Goal: Transaction & Acquisition: Purchase product/service

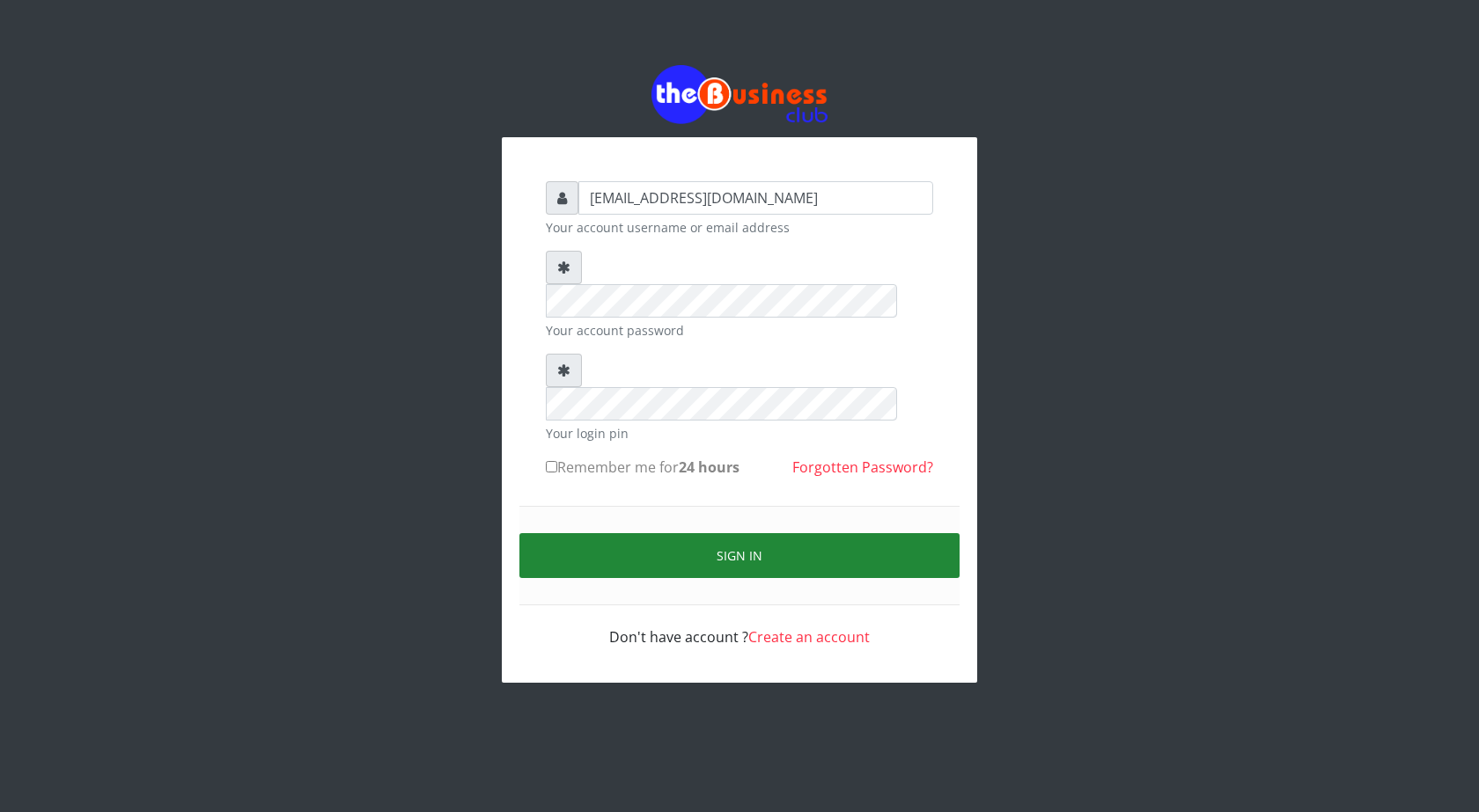
click at [746, 533] on button "Sign in" at bounding box center [739, 555] width 440 height 45
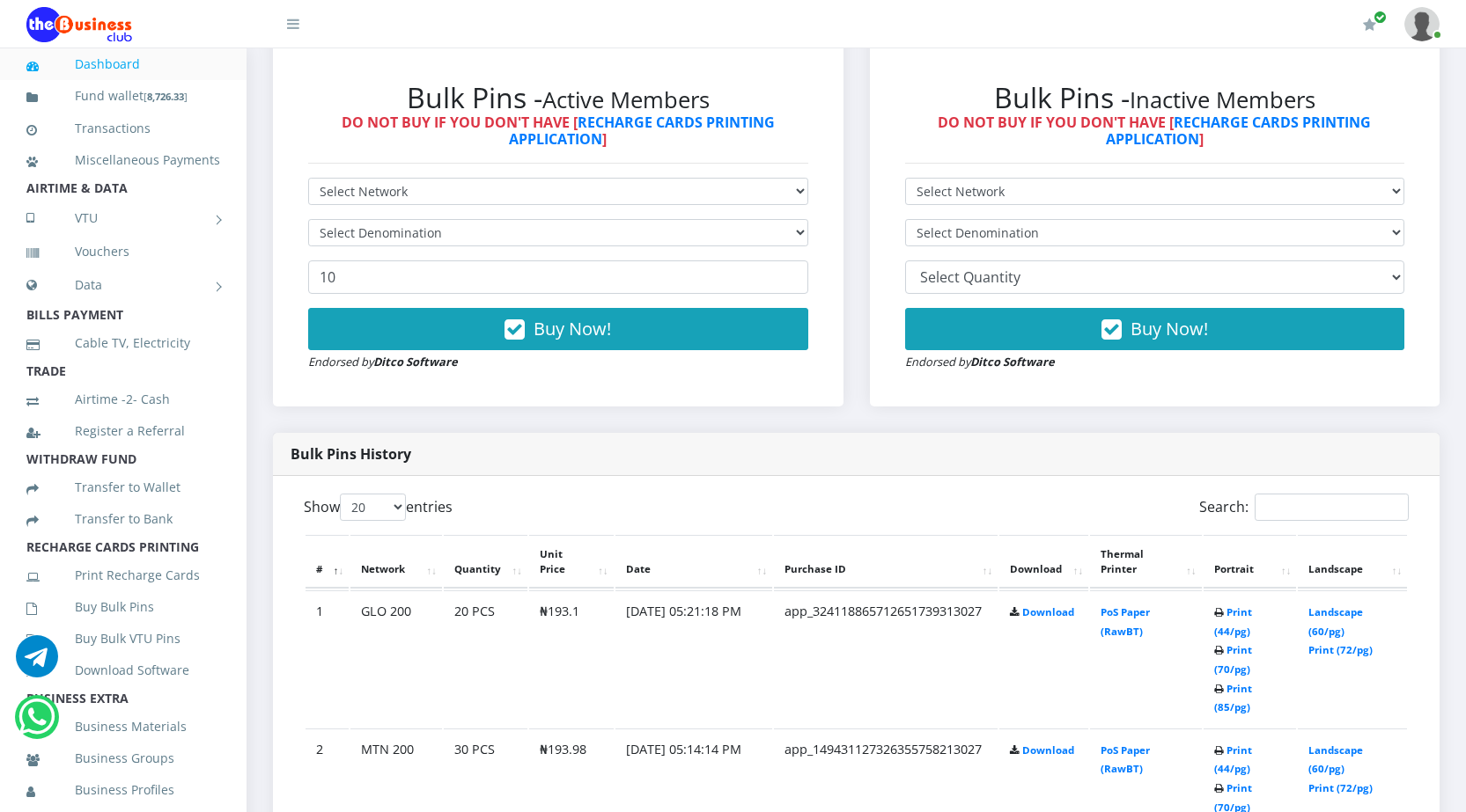
scroll to position [705, 0]
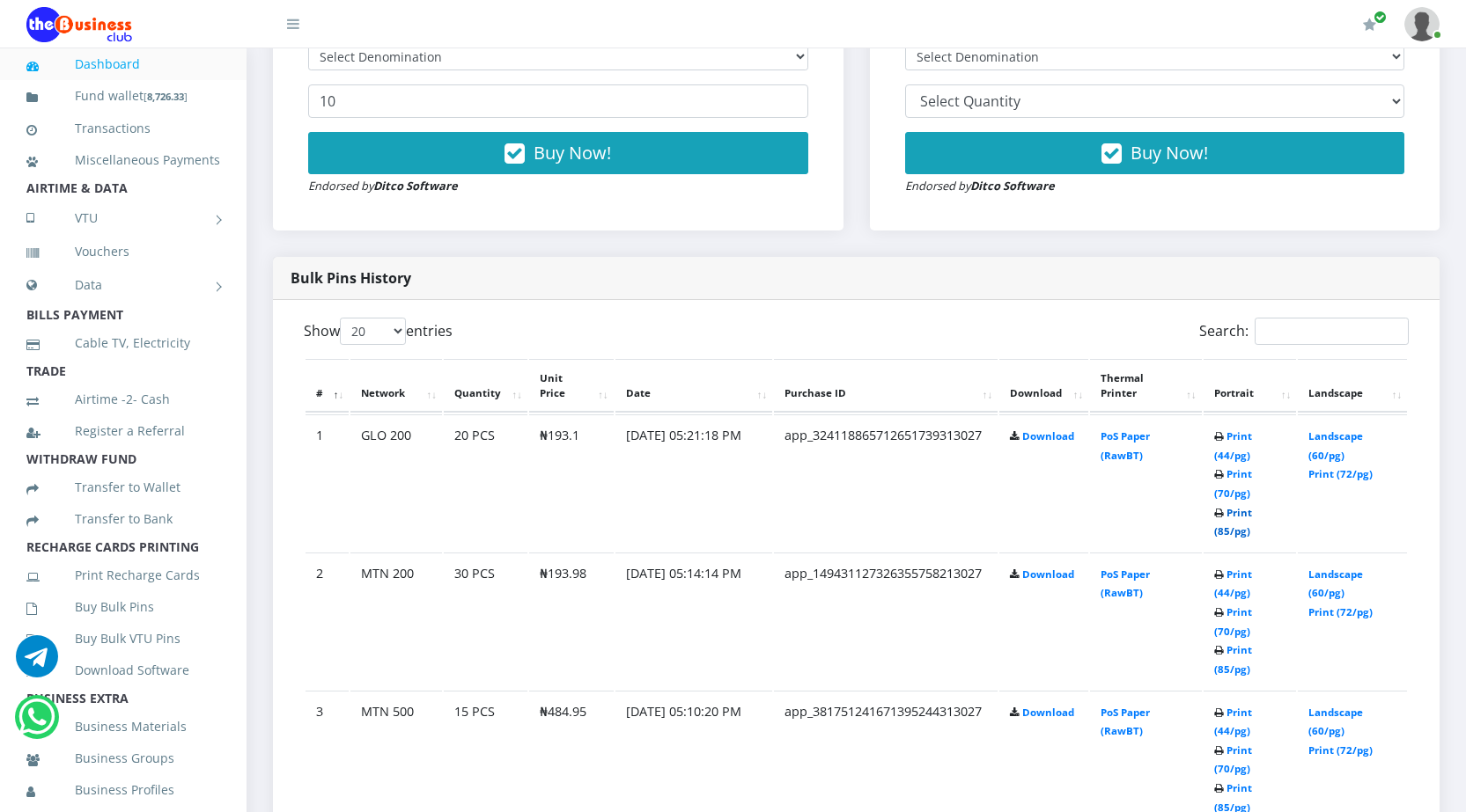
click at [1225, 532] on link "Print (85/pg)" at bounding box center [1234, 522] width 38 height 32
click at [1220, 668] on link "Print (85/pg)" at bounding box center [1234, 660] width 38 height 32
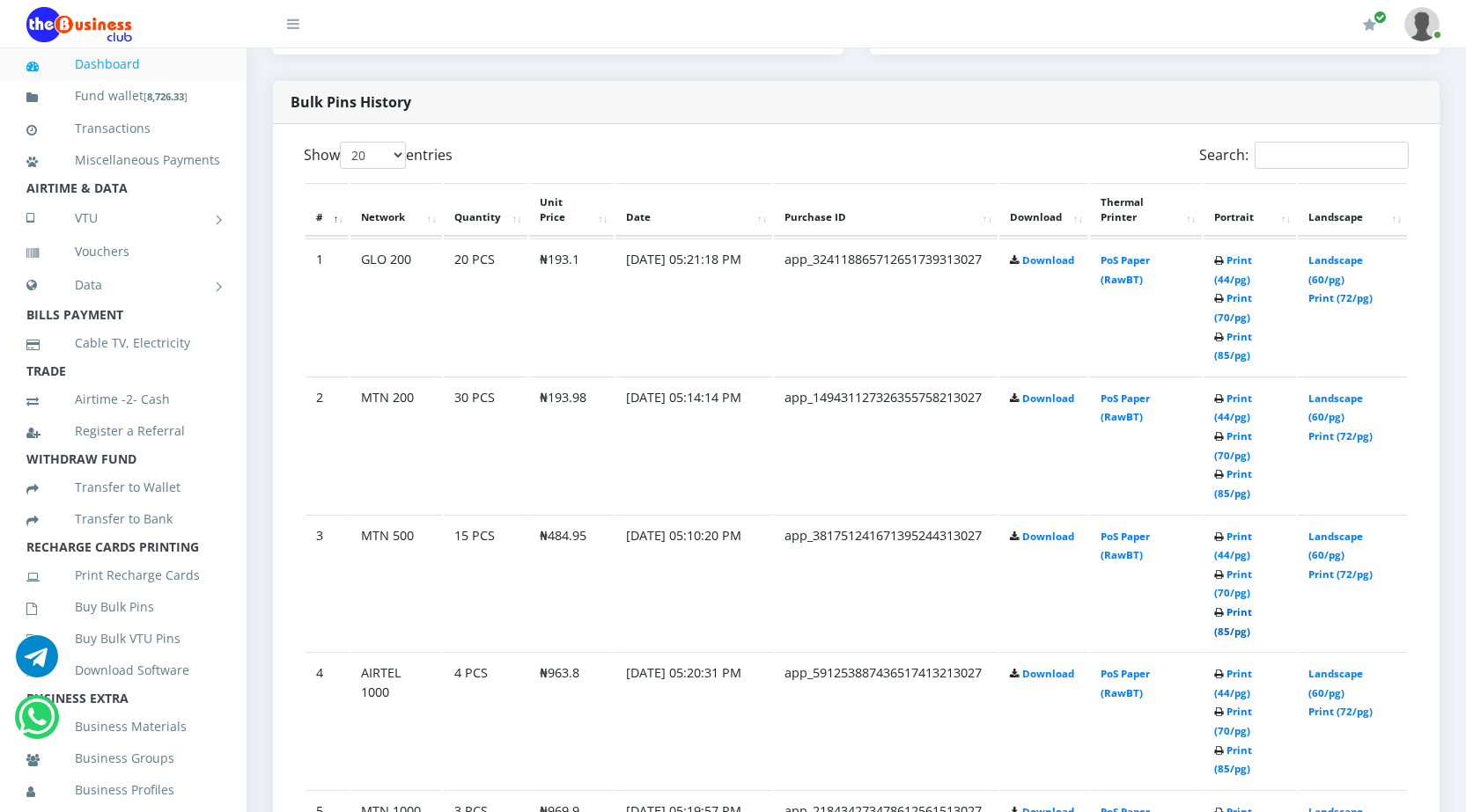
click at [1222, 630] on link "Print (85/pg)" at bounding box center [1234, 622] width 38 height 32
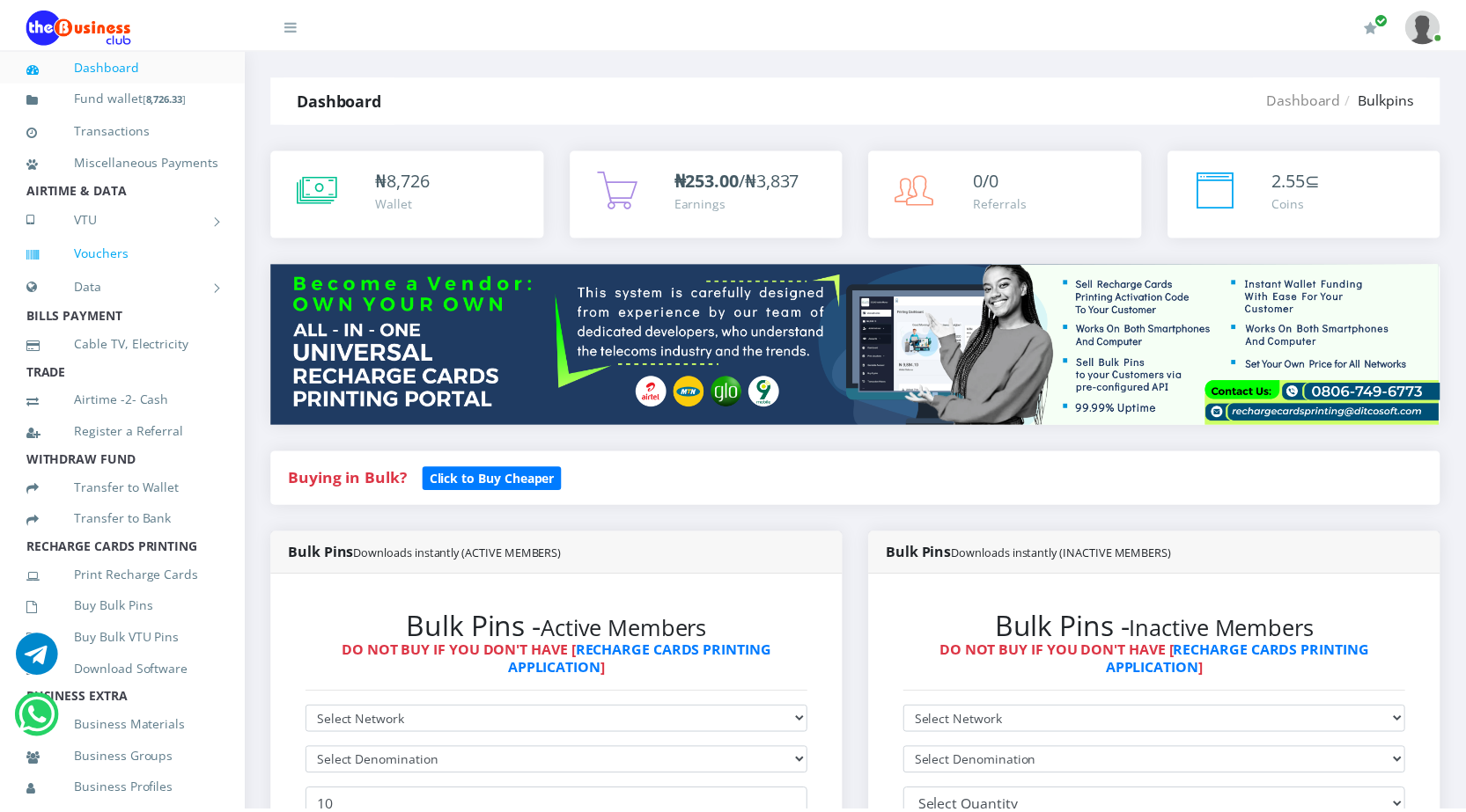
scroll to position [880, 0]
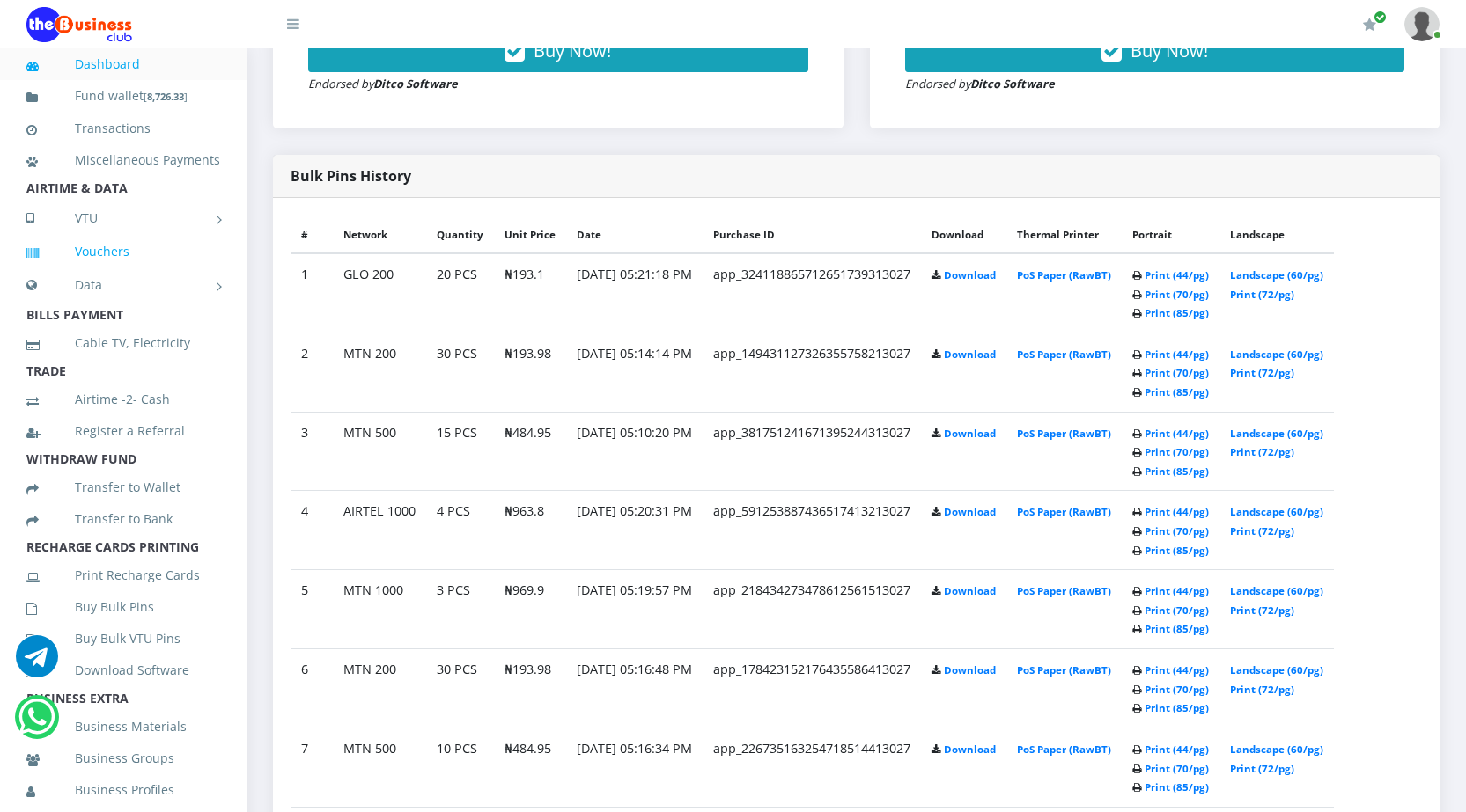
click at [106, 272] on link "Vouchers" at bounding box center [124, 251] width 194 height 41
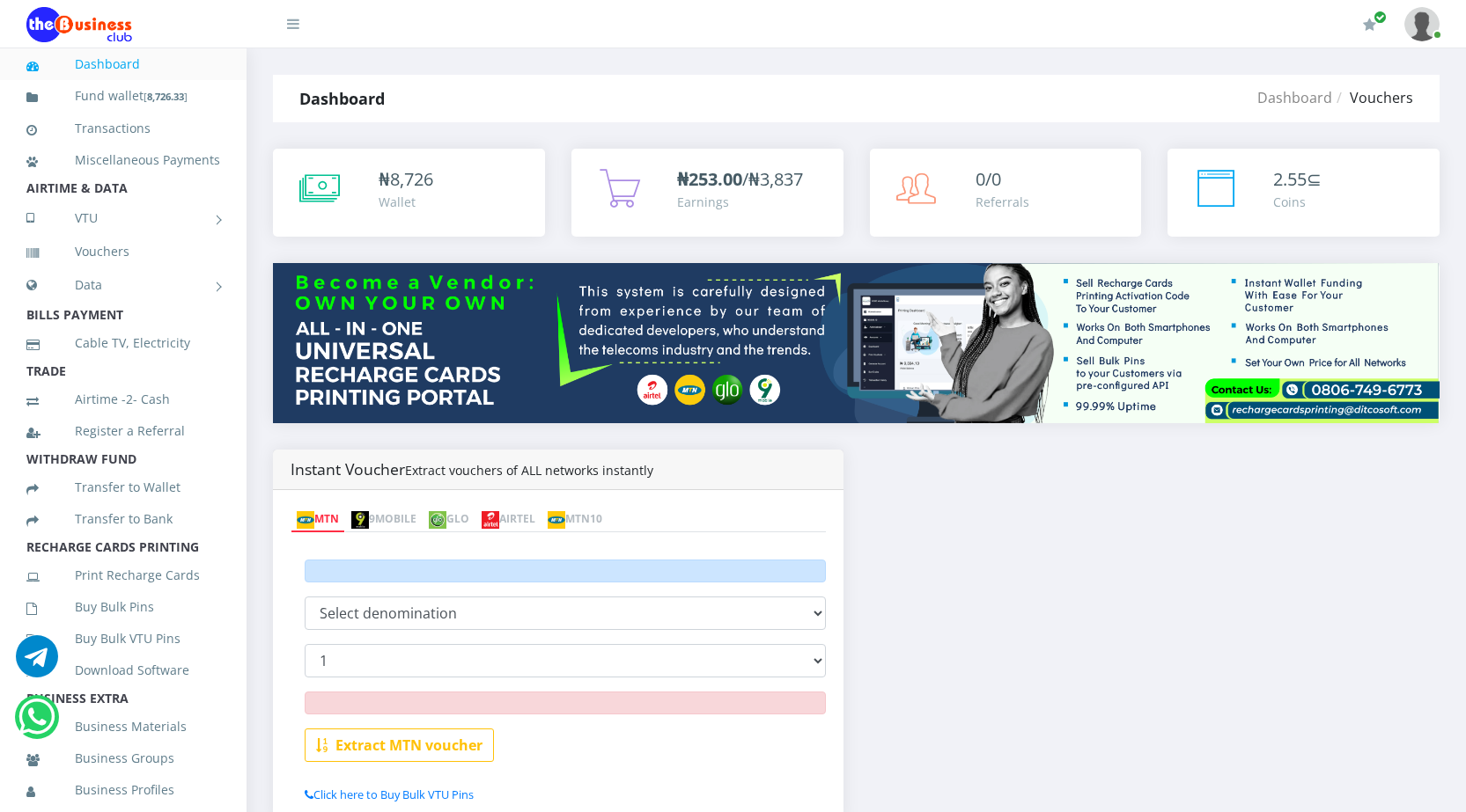
click at [541, 515] on link "AIRTEL" at bounding box center [508, 520] width 66 height 25
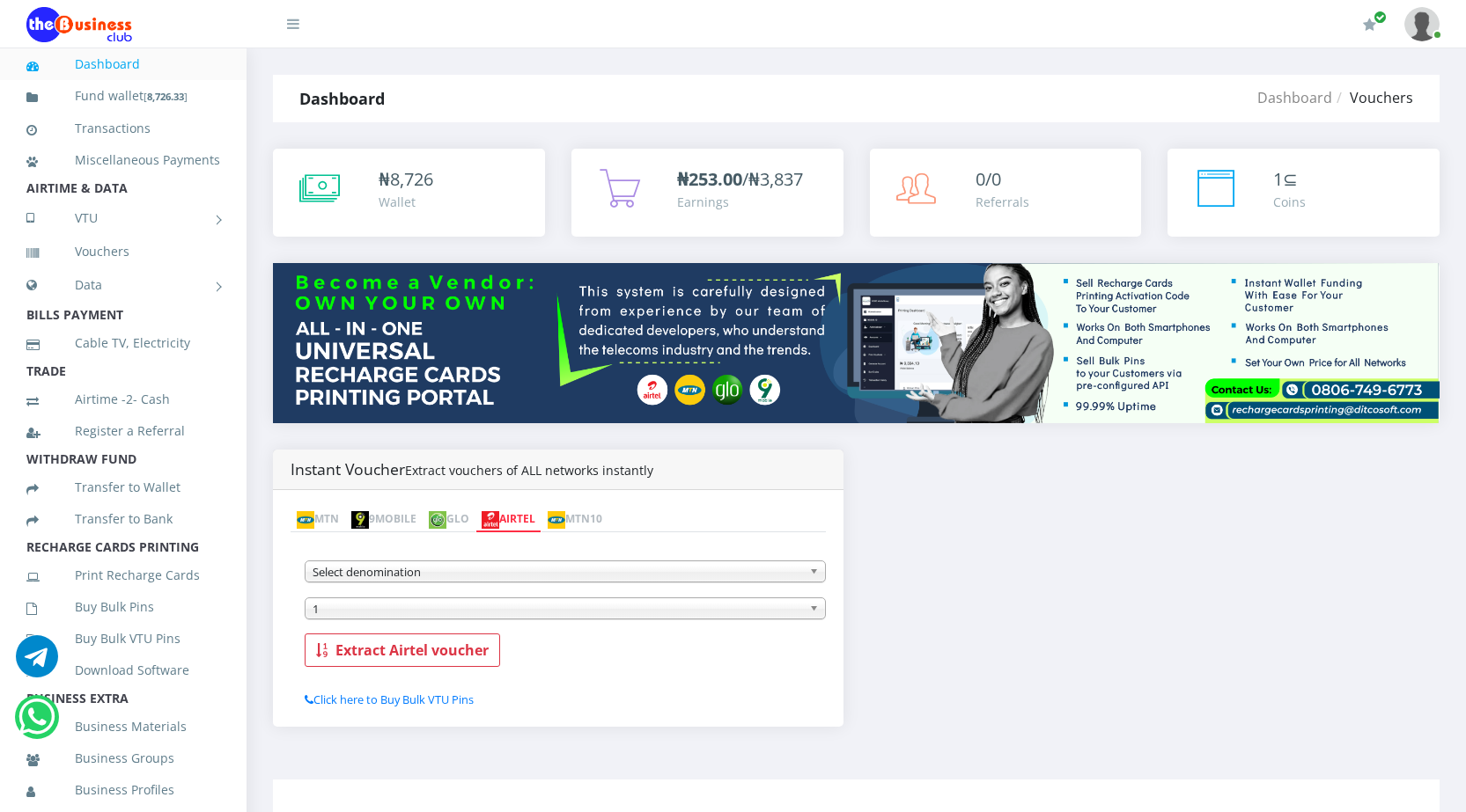
click at [454, 570] on span "Select denomination" at bounding box center [557, 572] width 490 height 21
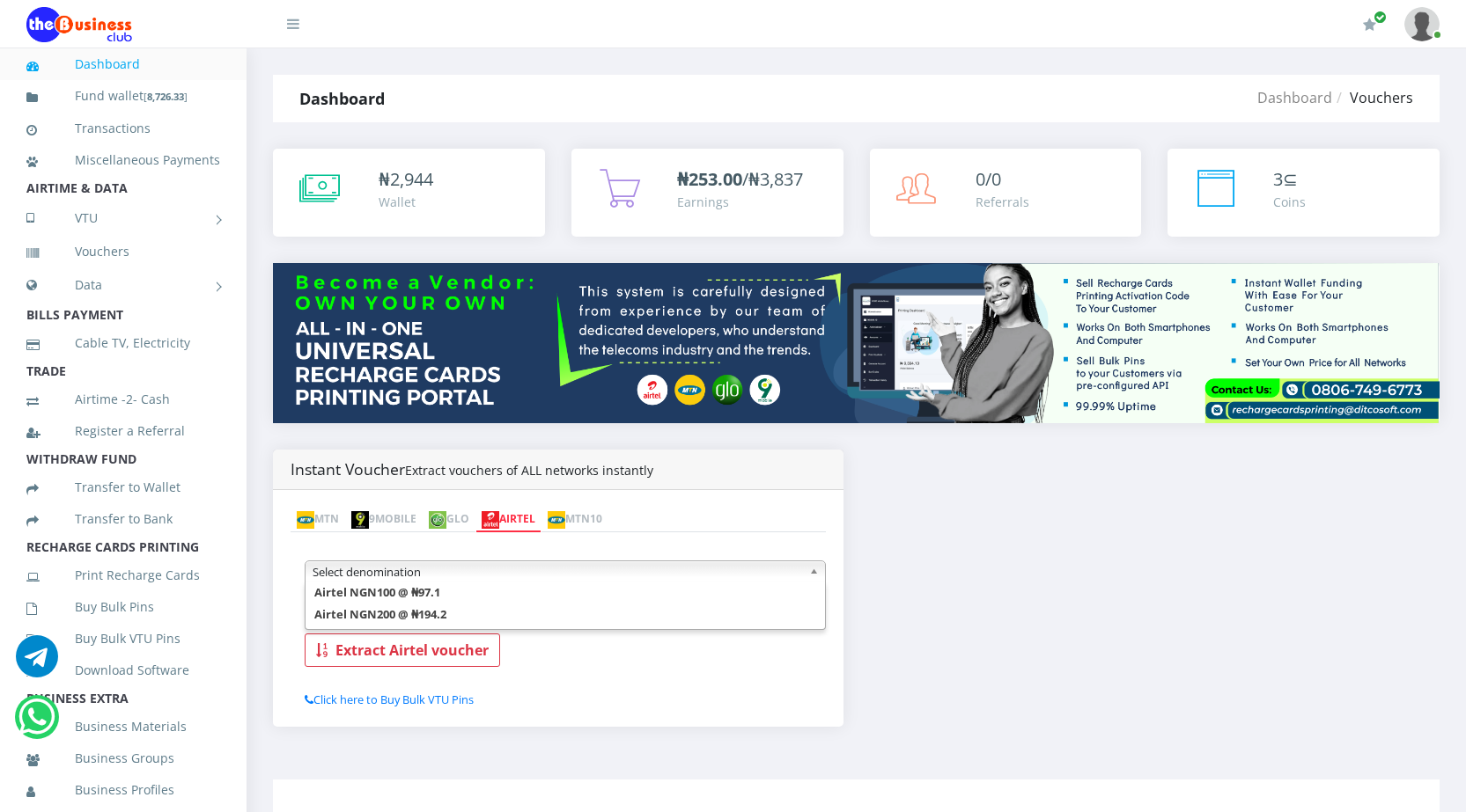
click at [97, 66] on link "Dashboard" at bounding box center [124, 64] width 194 height 41
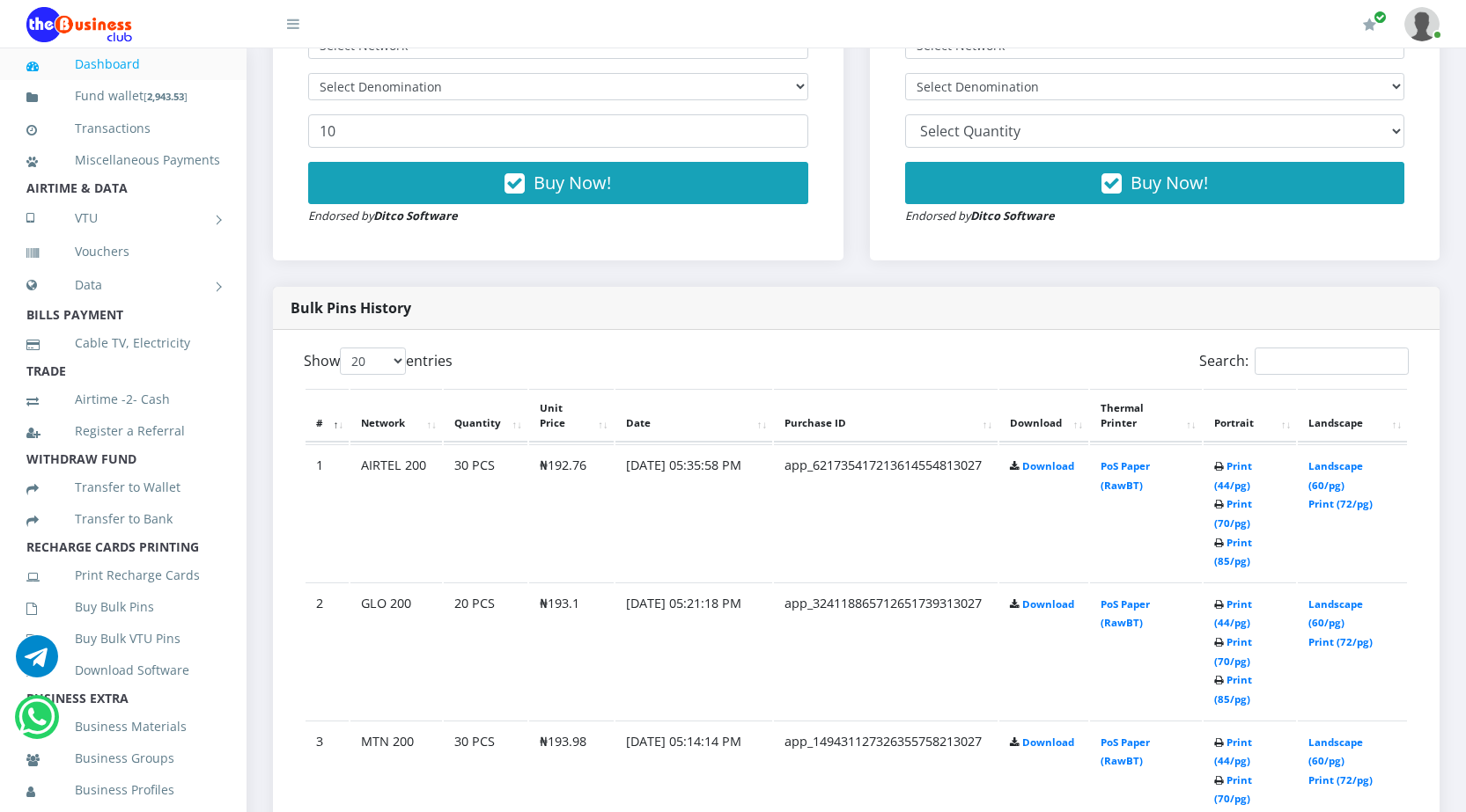
scroll to position [792, 0]
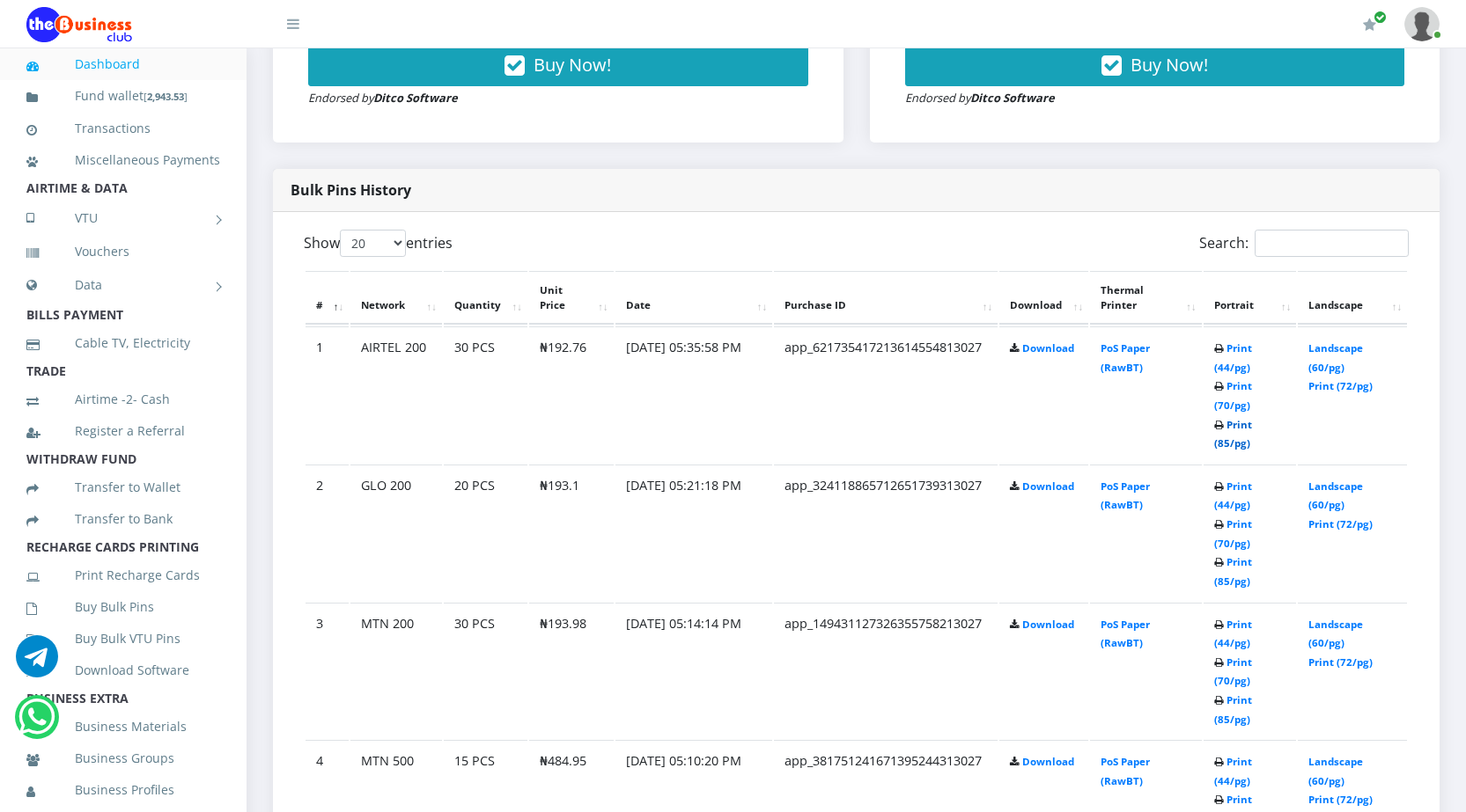
click at [1226, 441] on link "Print (85/pg)" at bounding box center [1234, 435] width 38 height 32
